Goal: Navigation & Orientation: Find specific page/section

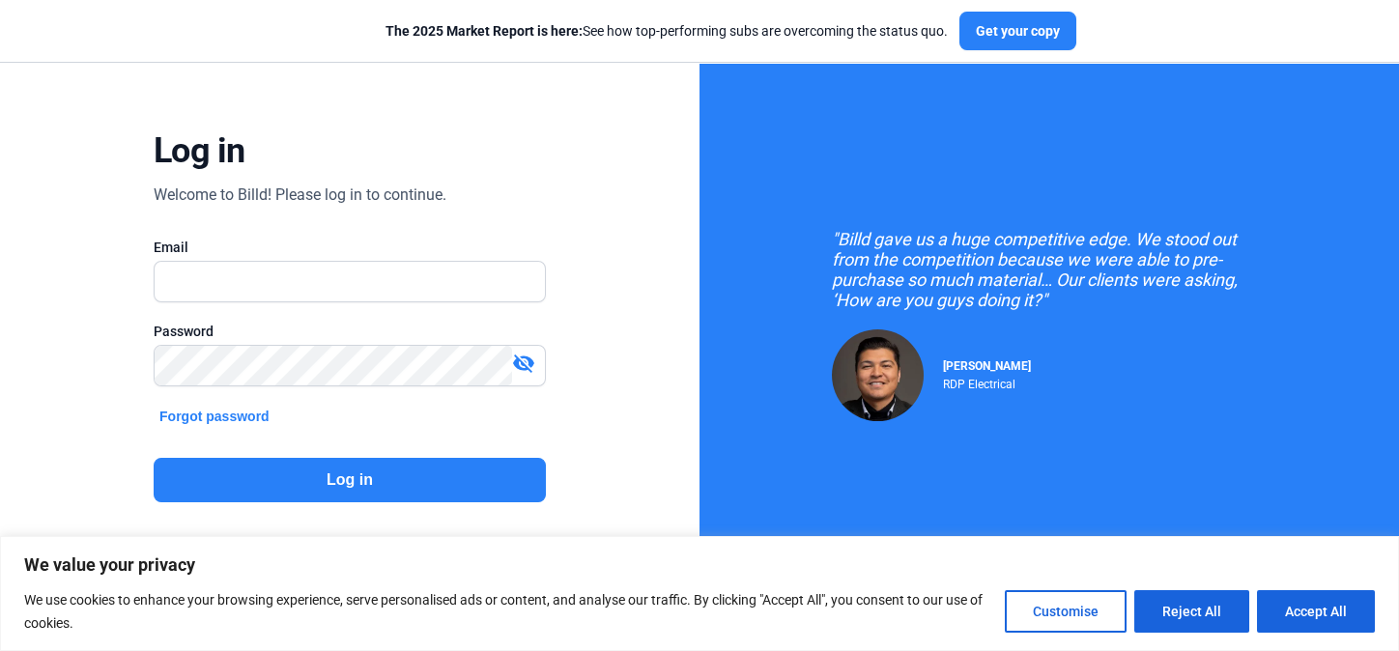
scroll to position [88, 0]
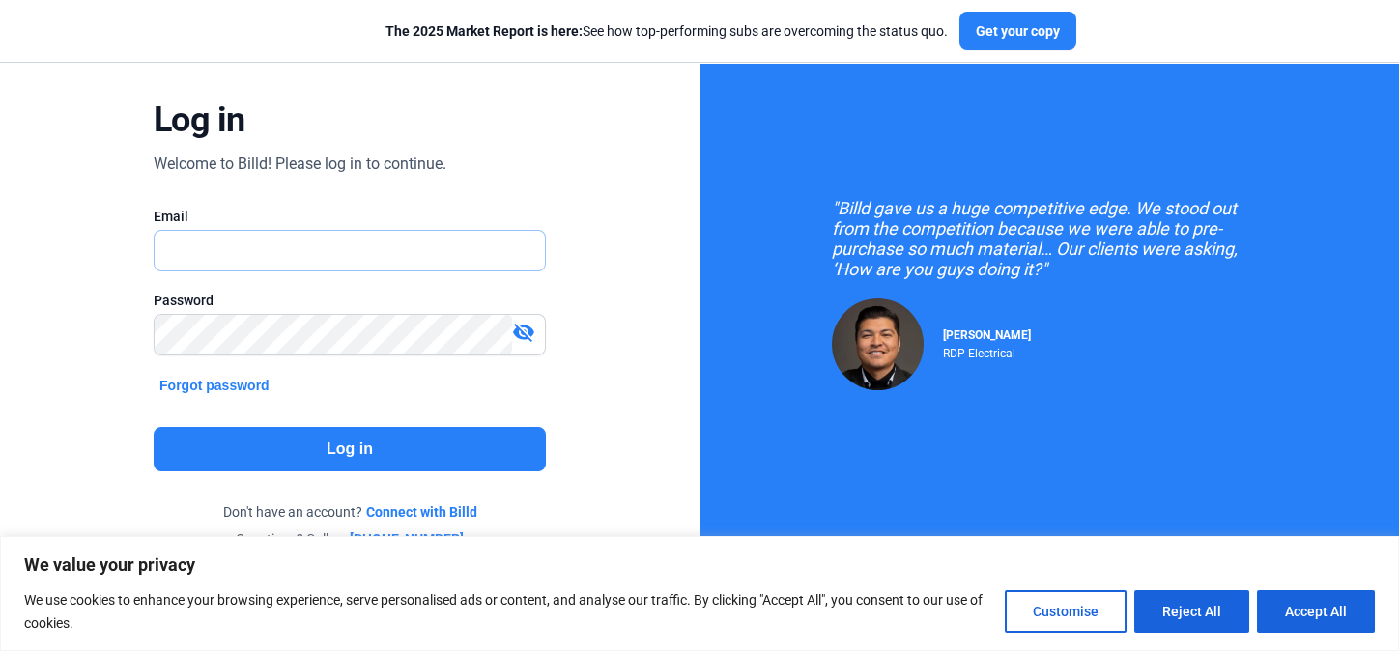
type input "[EMAIL_ADDRESS][DOMAIN_NAME]"
click at [410, 440] on button "Log in" at bounding box center [350, 449] width 392 height 44
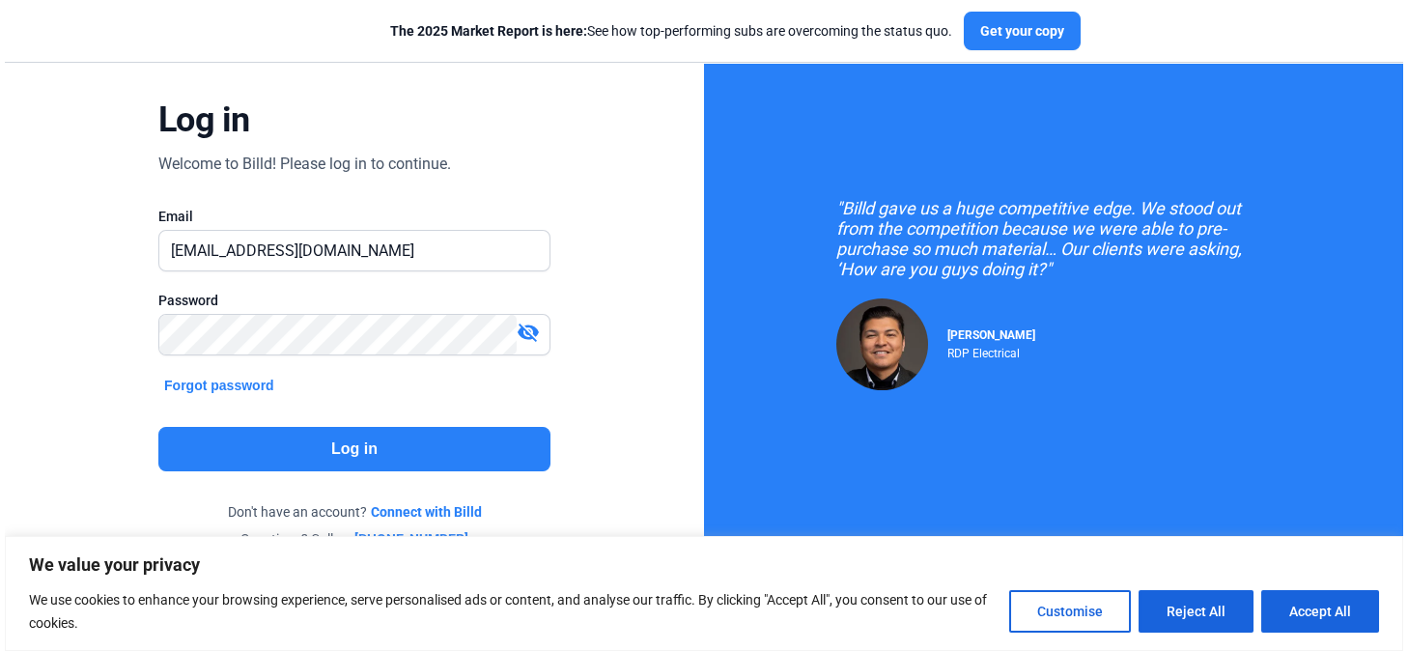
scroll to position [0, 0]
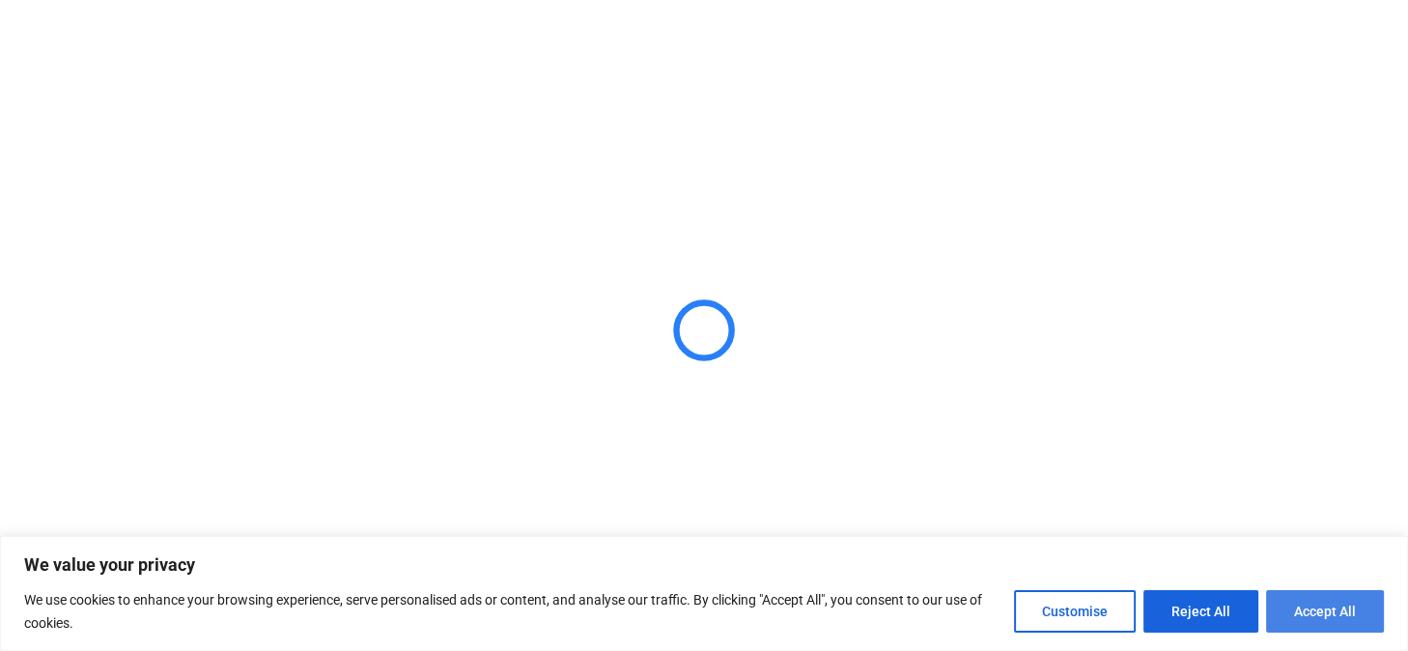
click at [1313, 615] on button "Accept All" at bounding box center [1325, 611] width 118 height 43
checkbox input "true"
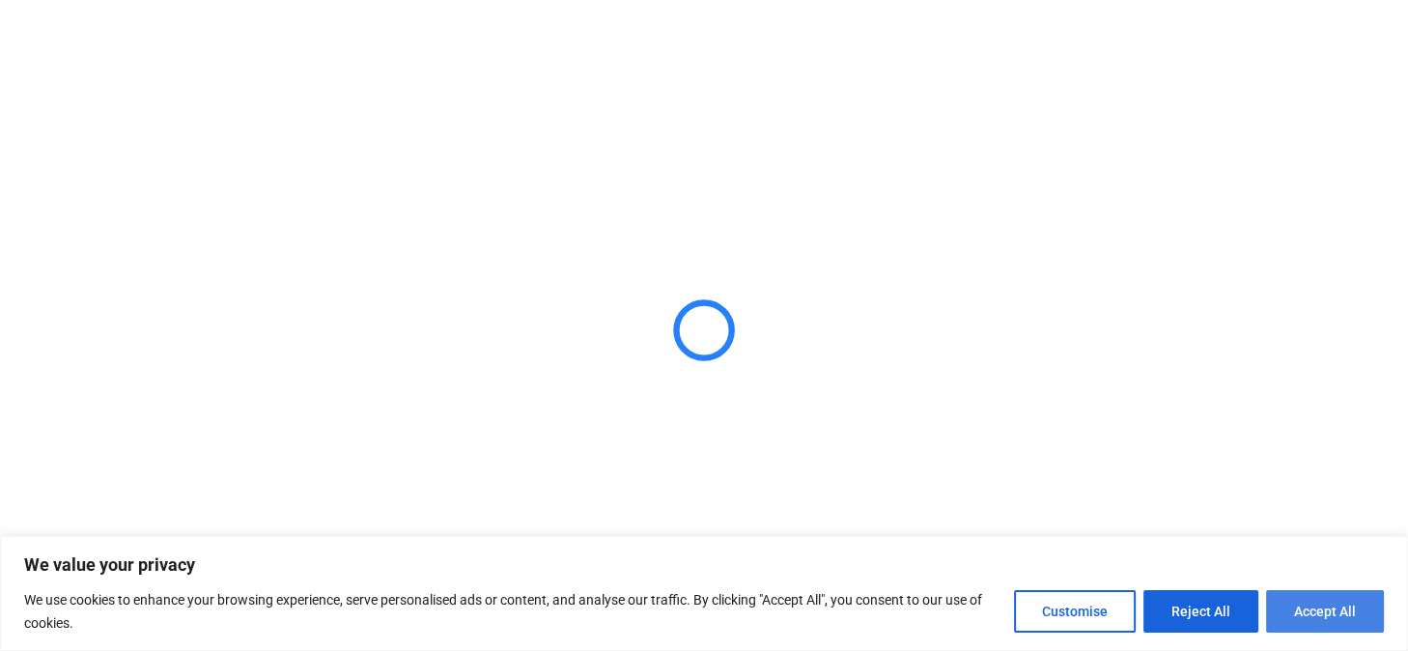
checkbox input "true"
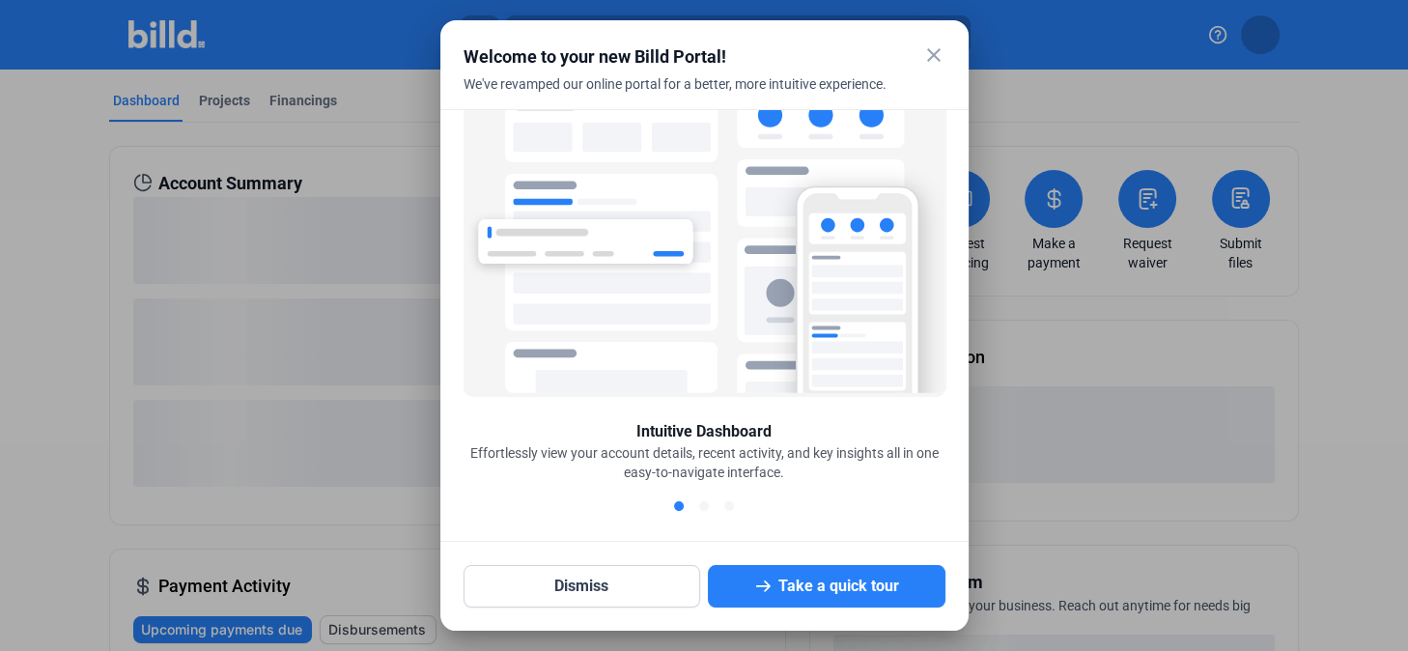
click at [930, 64] on mat-icon "close" at bounding box center [934, 54] width 23 height 23
